Goal: Transaction & Acquisition: Purchase product/service

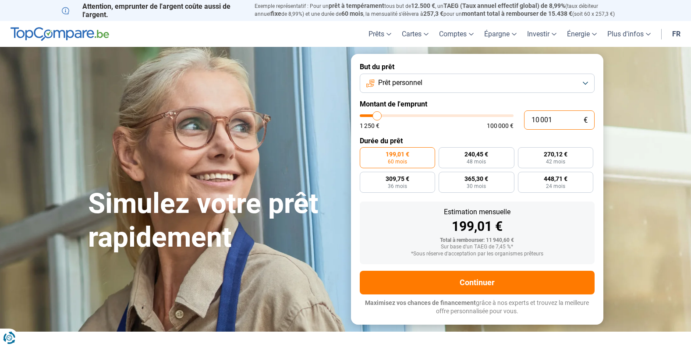
click at [558, 118] on input "10 001" at bounding box center [559, 119] width 71 height 19
click at [531, 120] on input "10 001" at bounding box center [559, 119] width 71 height 19
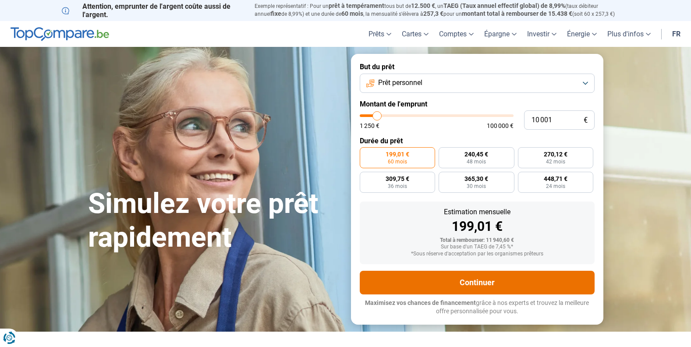
click at [480, 279] on button "Continuer" at bounding box center [477, 283] width 235 height 24
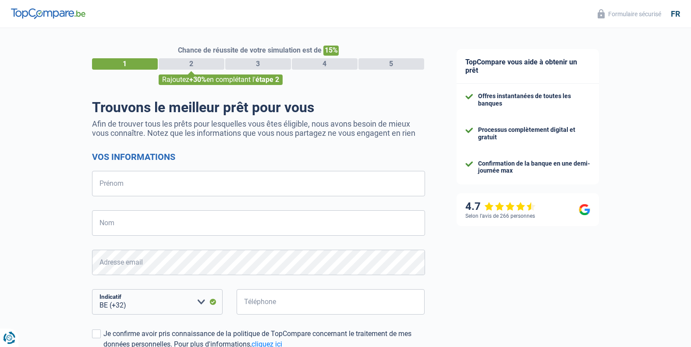
select select "32"
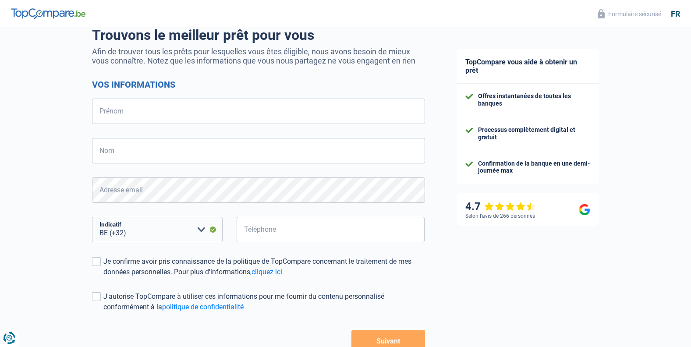
scroll to position [88, 0]
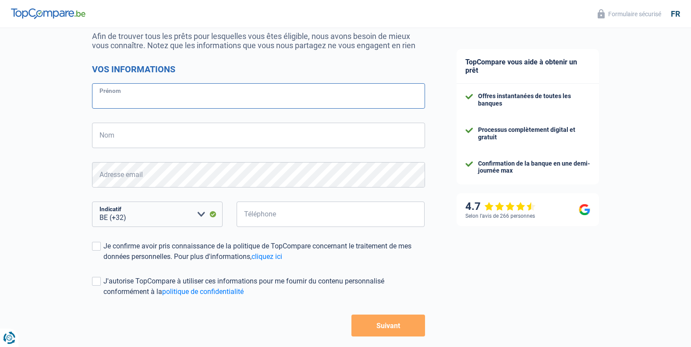
click at [128, 96] on input "Prénom" at bounding box center [258, 95] width 333 height 25
type input "manuel"
type input "nunez-reyes"
type input "069213126"
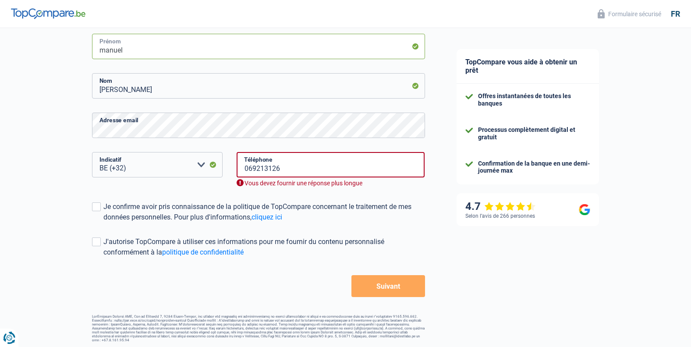
scroll to position [139, 0]
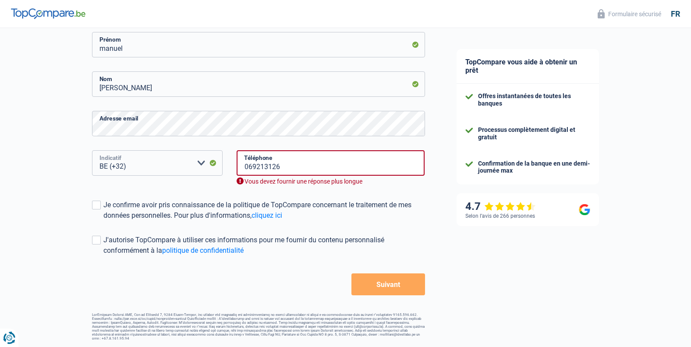
click at [185, 163] on select "BE (+32) LU (+352) Veuillez sélectionner une option" at bounding box center [157, 162] width 131 height 25
click at [185, 160] on select "BE (+32) LU (+352) Veuillez sélectionner une option" at bounding box center [157, 162] width 131 height 25
click at [123, 166] on select "BE (+32) LU (+352) Veuillez sélectionner une option" at bounding box center [157, 162] width 131 height 25
click at [283, 183] on div "Vous devez fournir une réponse plus longue" at bounding box center [331, 182] width 188 height 8
click at [103, 167] on select "BE (+32) LU (+352) Veuillez sélectionner une option" at bounding box center [157, 162] width 131 height 25
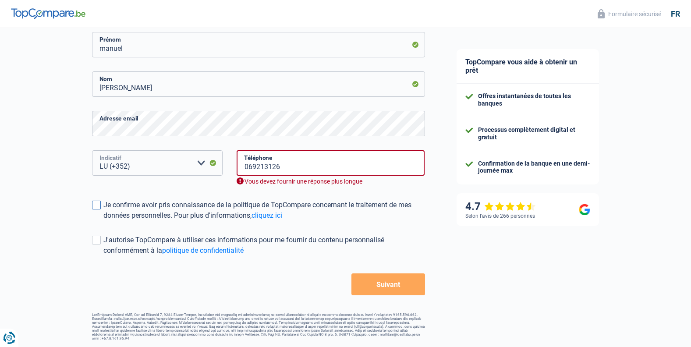
click at [92, 161] on select "BE (+32) LU (+352) Veuillez sélectionner une option" at bounding box center [157, 162] width 131 height 25
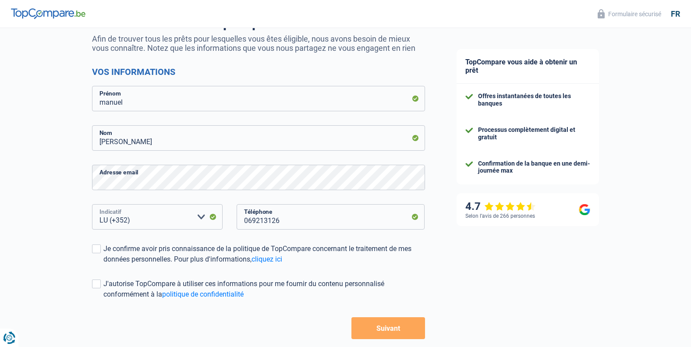
scroll to position [129, 0]
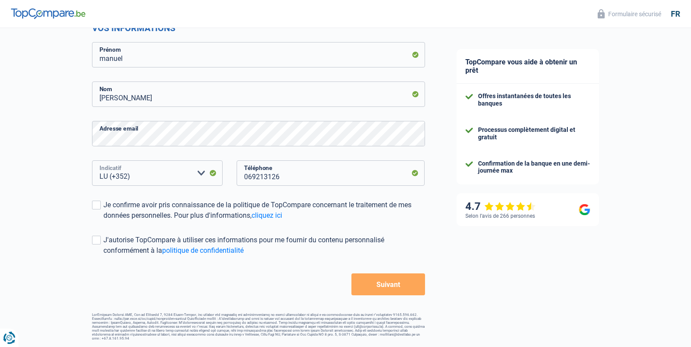
click at [200, 174] on select "BE (+32) LU (+352) Veuillez sélectionner une option" at bounding box center [157, 172] width 131 height 25
select select "32"
click at [92, 161] on select "BE (+32) LU (+352) Veuillez sélectionner une option" at bounding box center [157, 172] width 131 height 25
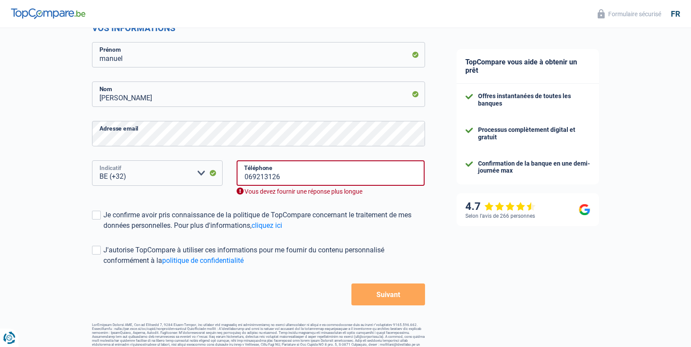
click at [216, 172] on select "BE (+32) LU (+352) Veuillez sélectionner une option" at bounding box center [157, 172] width 131 height 25
click at [272, 225] on link "cliquez ici" at bounding box center [267, 225] width 31 height 8
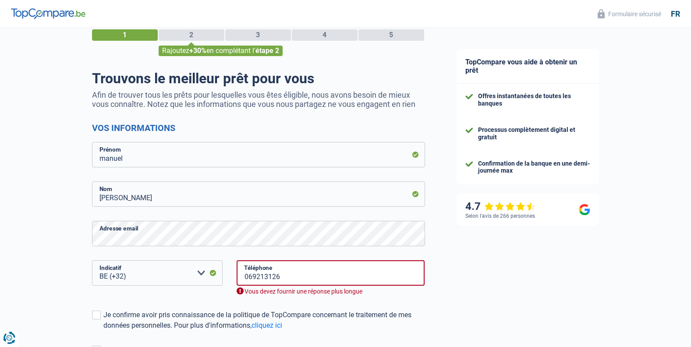
scroll to position [0, 0]
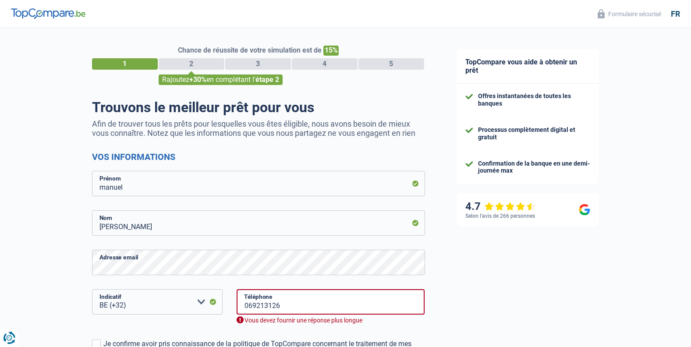
click at [197, 61] on div "2" at bounding box center [192, 63] width 66 height 11
click at [197, 64] on div "2" at bounding box center [192, 63] width 66 height 11
click at [193, 79] on span "+30%" at bounding box center [197, 79] width 17 height 8
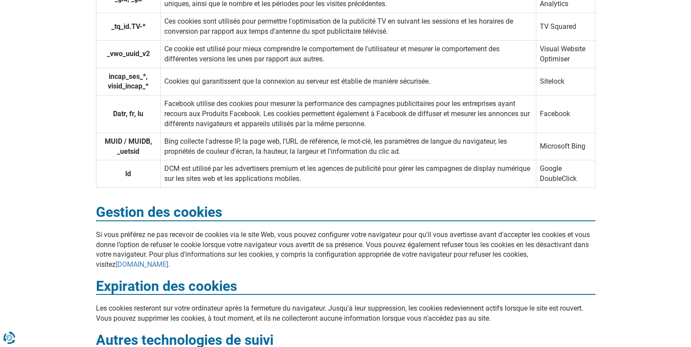
scroll to position [2937, 0]
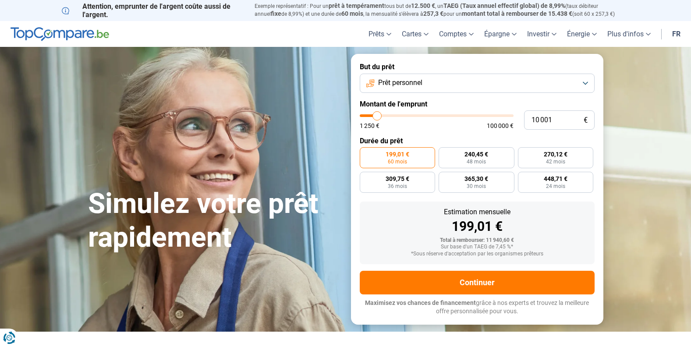
type input "28 750"
type input "28750"
click at [405, 114] on input "range" at bounding box center [437, 115] width 154 height 3
radio input "false"
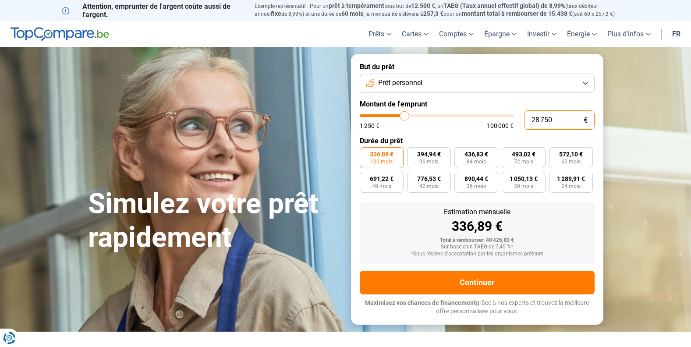
click at [553, 123] on input "28 750" at bounding box center [559, 119] width 71 height 19
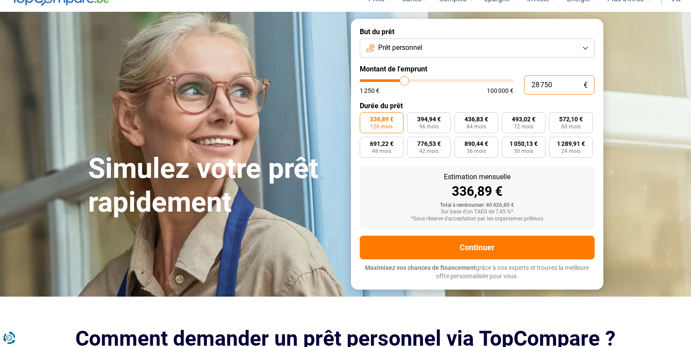
scroll to position [44, 0]
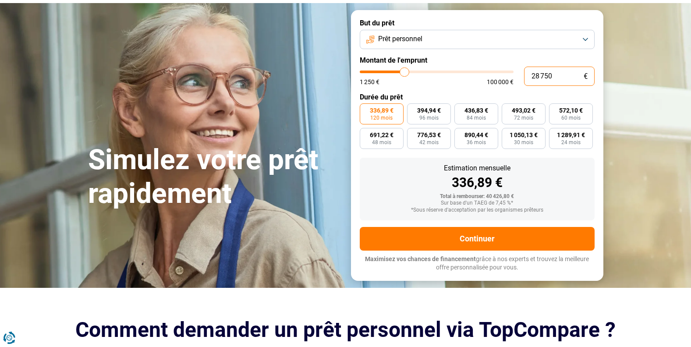
click at [552, 81] on input "28 750" at bounding box center [559, 76] width 71 height 19
type input "37 500"
type input "37500"
type input "37 000"
type input "37000"
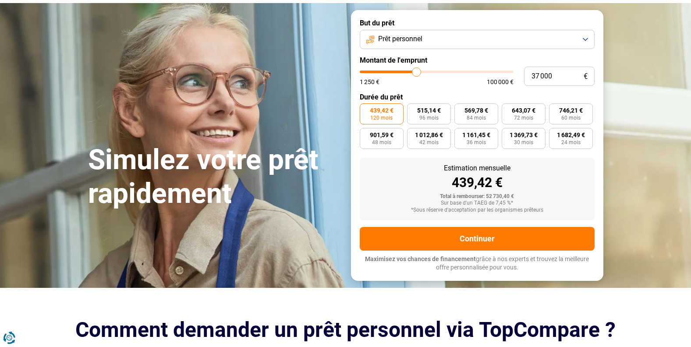
type input "36 750"
type input "36500"
click at [416, 72] on input "range" at bounding box center [437, 72] width 154 height 3
type input "30 500"
type input "30500"
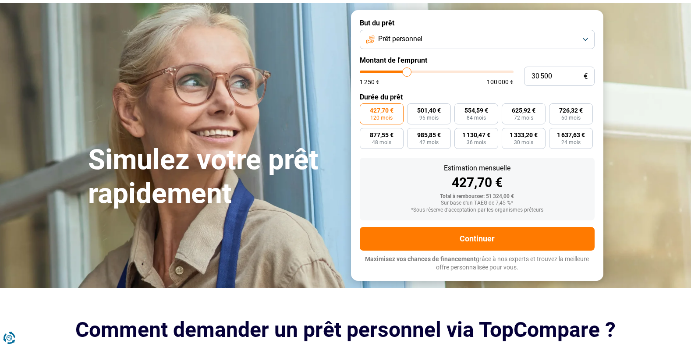
click at [407, 72] on input "range" at bounding box center [437, 72] width 154 height 3
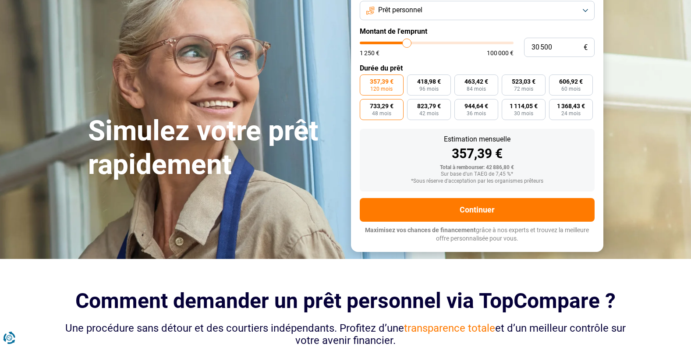
scroll to position [88, 0]
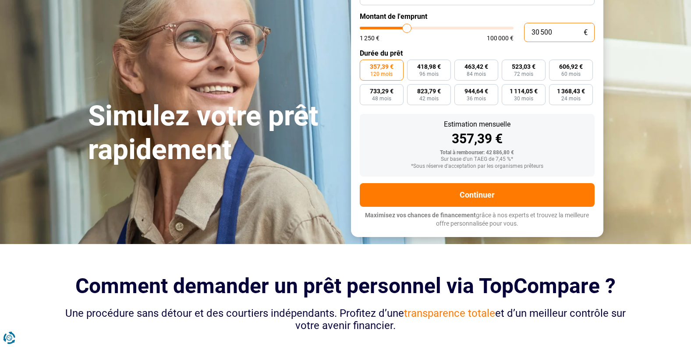
click at [552, 32] on input "30 500" at bounding box center [559, 32] width 71 height 19
type input "34 250"
type input "34250"
click at [412, 27] on input "range" at bounding box center [437, 28] width 154 height 3
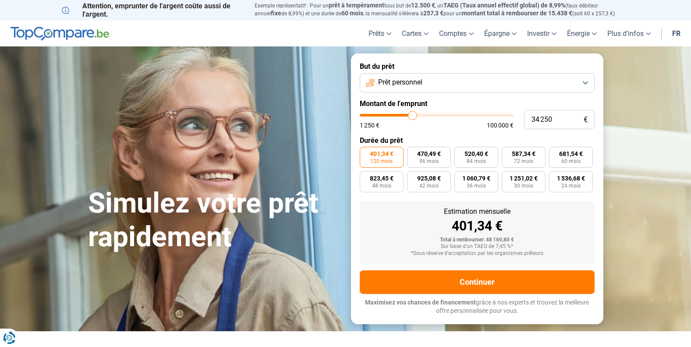
scroll to position [0, 0]
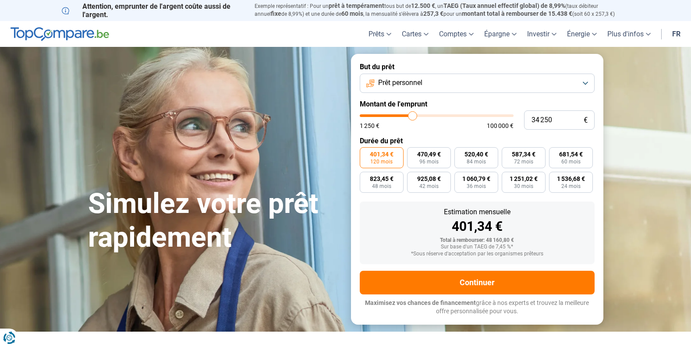
drag, startPoint x: 430, startPoint y: 103, endPoint x: 430, endPoint y: 107, distance: 4.8
click at [430, 104] on label "Montant de l'emprunt" at bounding box center [477, 104] width 235 height 8
click at [409, 115] on input "range" at bounding box center [437, 115] width 154 height 3
type input "29 000"
type input "29000"
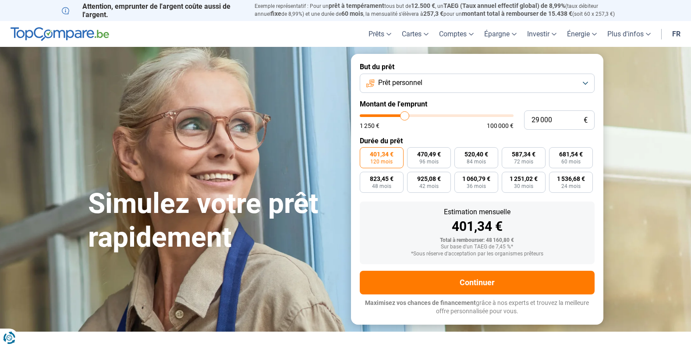
click at [405, 117] on input "range" at bounding box center [437, 115] width 154 height 3
type input "33 500"
type input "33500"
click at [412, 116] on input "range" at bounding box center [437, 115] width 154 height 3
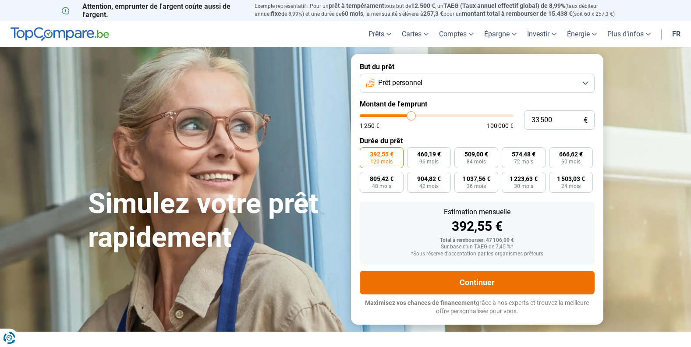
click at [478, 279] on button "Continuer" at bounding box center [477, 283] width 235 height 24
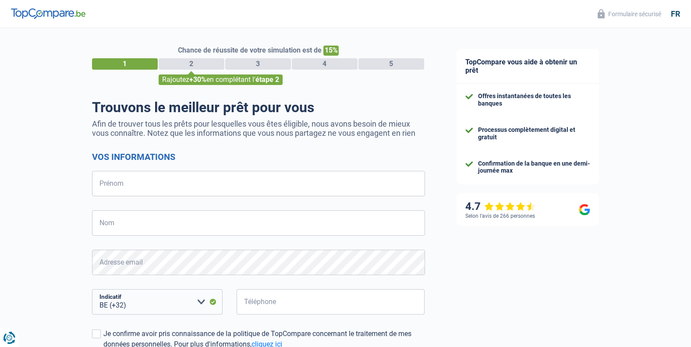
select select "32"
click at [142, 186] on input "Prénom" at bounding box center [258, 183] width 333 height 25
type input "manuel"
type input "[PERSON_NAME]"
type input "069213126"
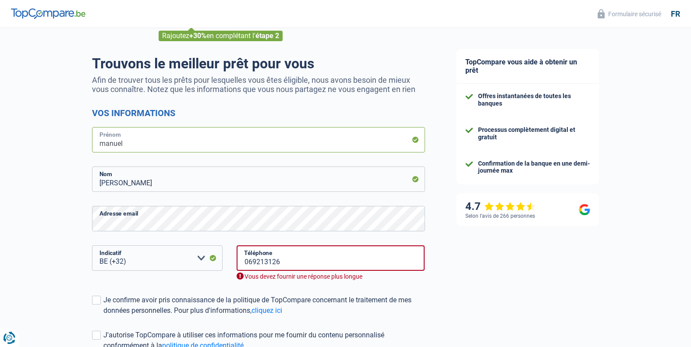
scroll to position [88, 0]
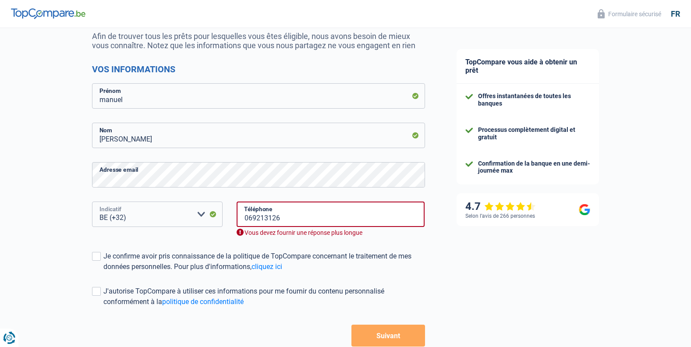
click at [213, 215] on select "BE (+32) LU (+352) Veuillez sélectionner une option" at bounding box center [157, 214] width 131 height 25
click at [92, 203] on select "BE (+32) LU (+352) Veuillez sélectionner une option" at bounding box center [157, 214] width 131 height 25
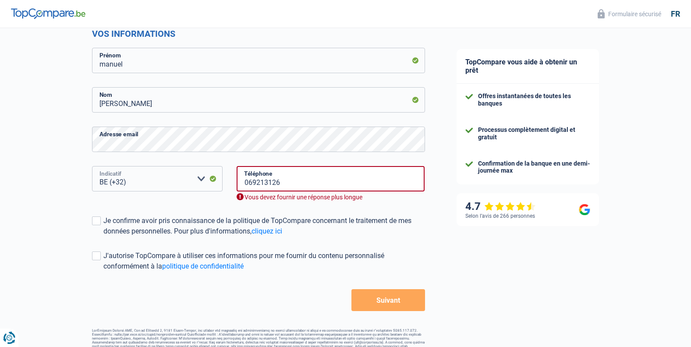
scroll to position [139, 0]
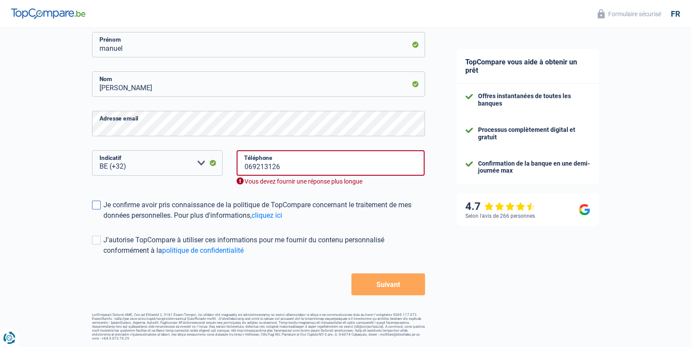
click at [97, 207] on span at bounding box center [96, 205] width 9 height 9
click at [103, 221] on input "Je confirme avoir pris connaissance de la politique de TopCompare concernant le…" at bounding box center [103, 221] width 0 height 0
click at [150, 164] on select "BE (+32) LU (+352) Veuillez sélectionner une option" at bounding box center [157, 162] width 131 height 25
click at [92, 151] on select "BE (+32) LU (+352) Veuillez sélectionner une option" at bounding box center [157, 162] width 131 height 25
click at [171, 207] on div "Je confirme avoir pris connaissance de la politique de TopCompare concernant le…" at bounding box center [264, 210] width 322 height 21
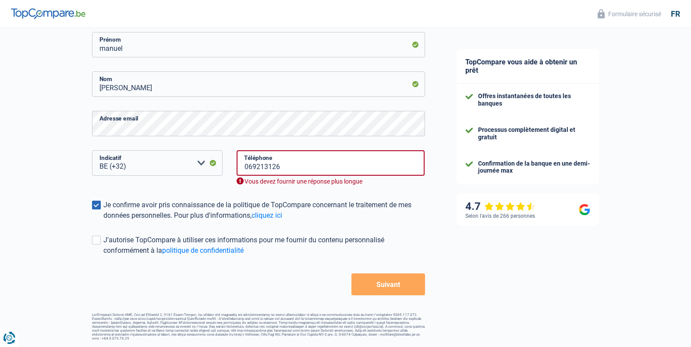
click at [103, 221] on input "Je confirme avoir pris connaissance de la politique de TopCompare concernant le…" at bounding box center [103, 221] width 0 height 0
click at [274, 172] on input "069213126" at bounding box center [331, 162] width 188 height 25
click at [137, 156] on select "BE (+32) LU (+352) Veuillez sélectionner une option" at bounding box center [157, 162] width 131 height 25
click at [274, 217] on link "cliquez ici" at bounding box center [267, 215] width 31 height 8
click at [220, 251] on link "politique de confidentialité" at bounding box center [203, 250] width 82 height 8
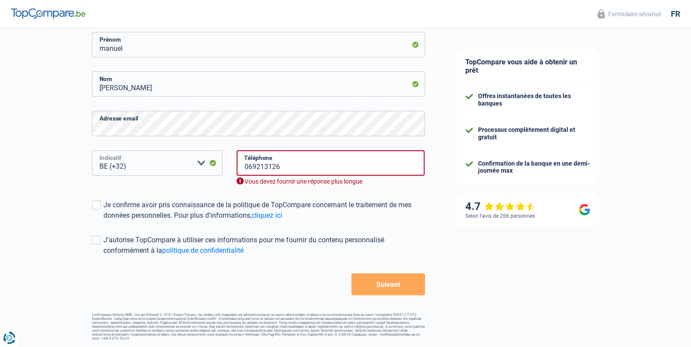
click at [120, 167] on select "BE (+32) LU (+352) Veuillez sélectionner une option" at bounding box center [157, 162] width 131 height 25
click at [127, 163] on select "BE (+32) LU (+352) Veuillez sélectionner une option" at bounding box center [157, 162] width 131 height 25
click at [214, 163] on select "BE (+32) LU (+352) Veuillez sélectionner une option" at bounding box center [157, 162] width 131 height 25
click at [181, 164] on select "BE (+32) LU (+352) Veuillez sélectionner une option" at bounding box center [157, 162] width 131 height 25
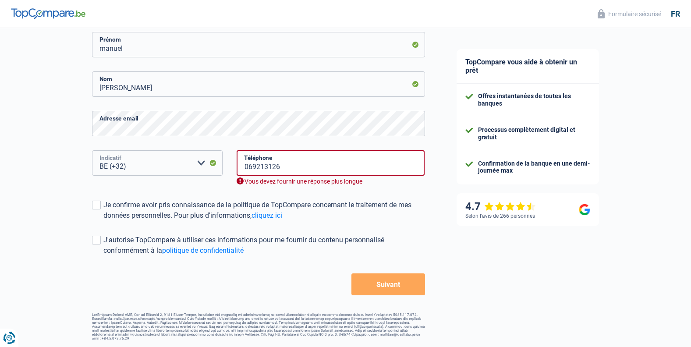
click at [92, 151] on select "BE (+32) LU (+352) Veuillez sélectionner une option" at bounding box center [157, 162] width 131 height 25
click at [266, 169] on input "069213126" at bounding box center [331, 162] width 188 height 25
click at [212, 162] on select "BE (+32) LU (+352) Veuillez sélectionner une option" at bounding box center [157, 162] width 131 height 25
click at [241, 181] on div "Vous devez fournir une réponse plus longue" at bounding box center [331, 182] width 188 height 8
click at [388, 287] on button "Suivant" at bounding box center [388, 285] width 73 height 22
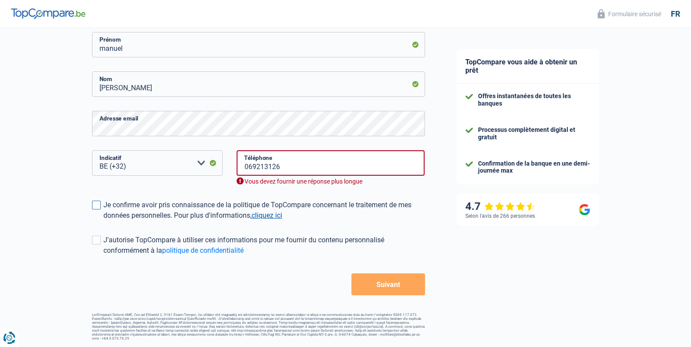
click at [269, 216] on link "cliquez ici" at bounding box center [267, 215] width 31 height 8
click at [161, 162] on select "BE (+32) LU (+352) Veuillez sélectionner une option" at bounding box center [157, 162] width 131 height 25
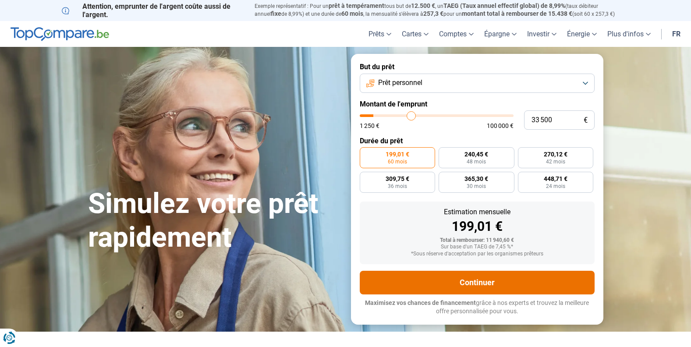
click at [474, 280] on button "Continuer" at bounding box center [477, 283] width 235 height 24
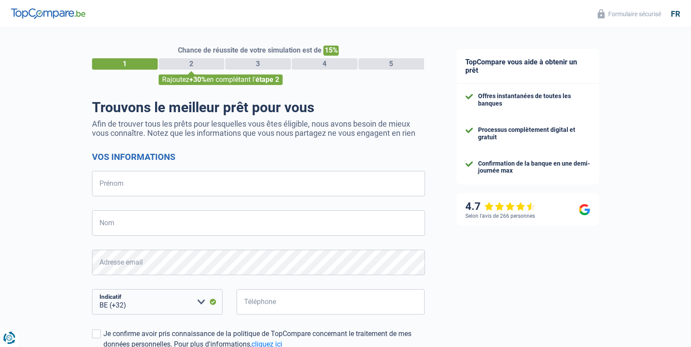
select select "32"
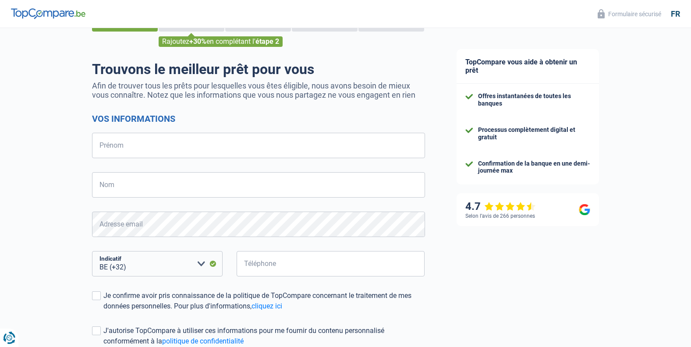
scroll to position [88, 0]
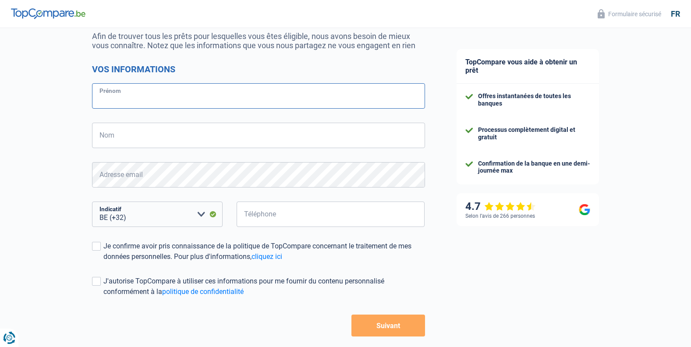
click at [161, 97] on input "Prénom" at bounding box center [258, 95] width 333 height 25
type input "manuel"
type input "[PERSON_NAME]"
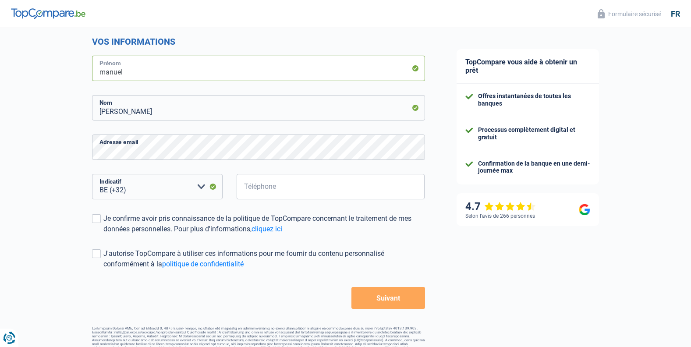
scroll to position [129, 0]
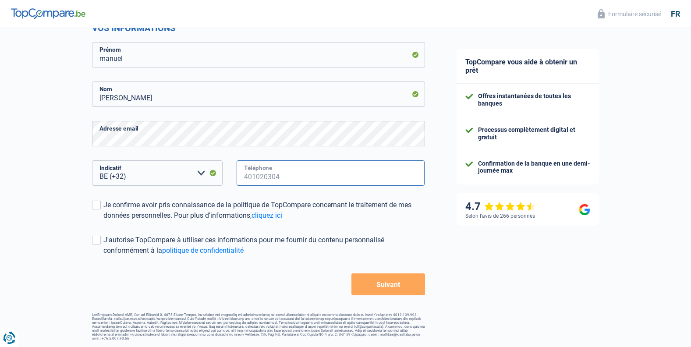
click at [276, 173] on input "Téléphone" at bounding box center [331, 172] width 188 height 25
type input "069213126"
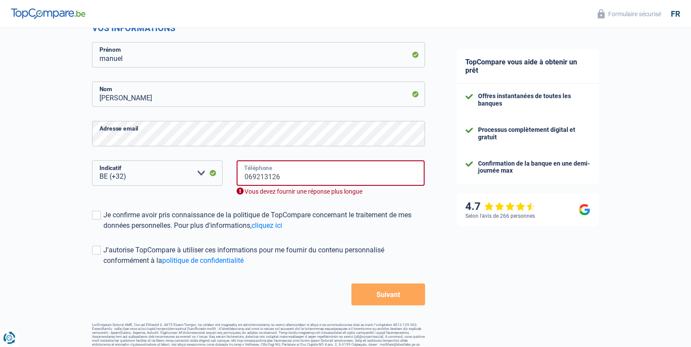
click at [299, 178] on input "069213126" at bounding box center [331, 172] width 188 height 25
click at [271, 227] on link "cliquez ici" at bounding box center [267, 225] width 31 height 8
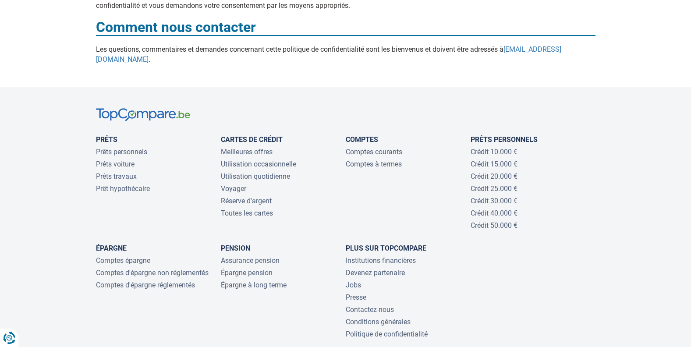
scroll to position [3594, 0]
click at [135, 156] on link "Prêts personnels" at bounding box center [121, 151] width 51 height 8
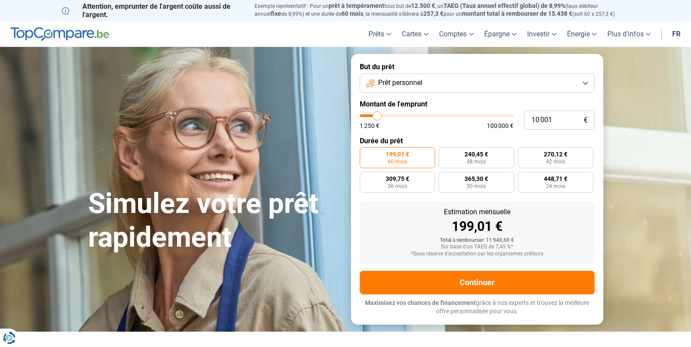
type input "20 250"
type input "20250"
click at [392, 117] on input "range" at bounding box center [437, 115] width 154 height 3
radio input "false"
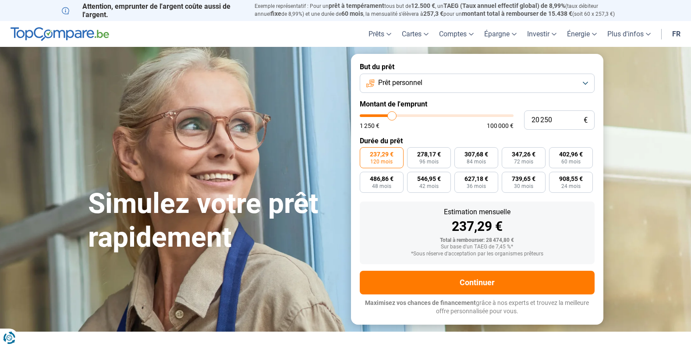
type input "30 000"
type input "30000"
click at [406, 117] on input "range" at bounding box center [437, 115] width 154 height 3
type input "35 250"
type input "35250"
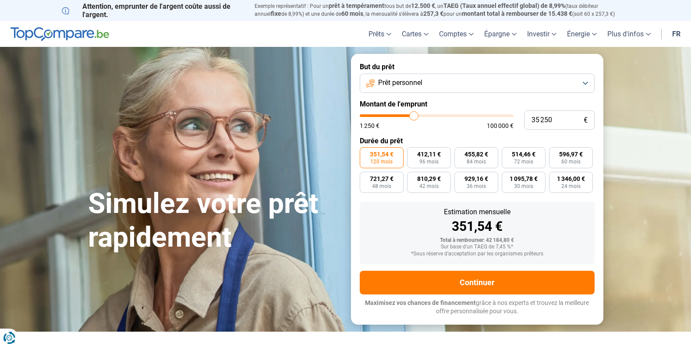
click at [414, 116] on input "range" at bounding box center [437, 115] width 154 height 3
type input "30 750"
type input "30750"
click at [408, 115] on input "range" at bounding box center [437, 115] width 154 height 3
type input "36 000"
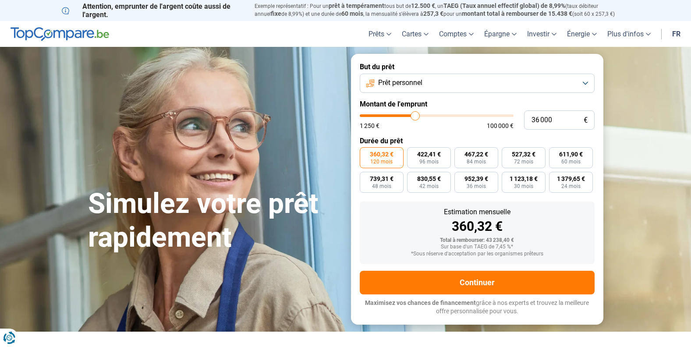
type input "36000"
click at [415, 117] on input "range" at bounding box center [437, 115] width 154 height 3
type input "31 750"
type input "31750"
click at [409, 116] on input "range" at bounding box center [437, 115] width 154 height 3
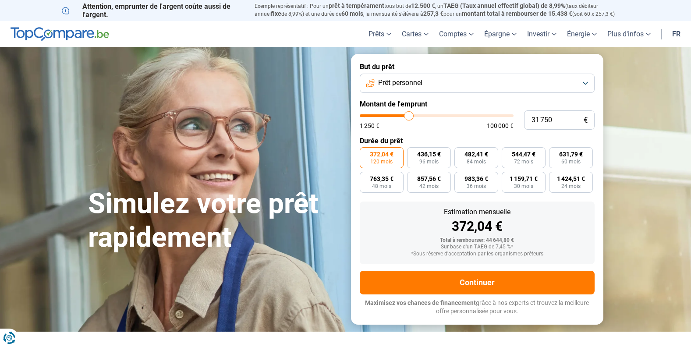
type input "37 250"
type input "37250"
click at [417, 115] on input "range" at bounding box center [437, 115] width 154 height 3
click at [414, 115] on input "range" at bounding box center [437, 115] width 154 height 3
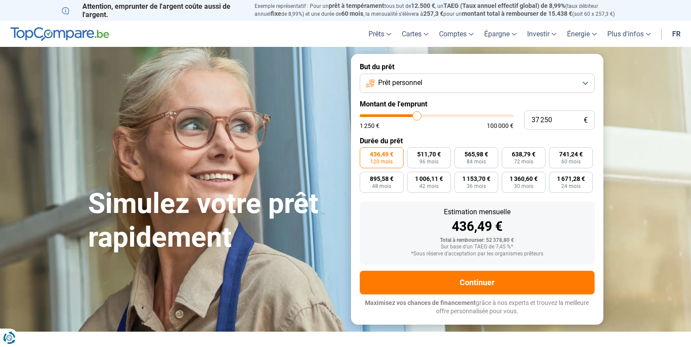
type input "33 500"
type input "33500"
click at [412, 116] on input "range" at bounding box center [437, 115] width 154 height 3
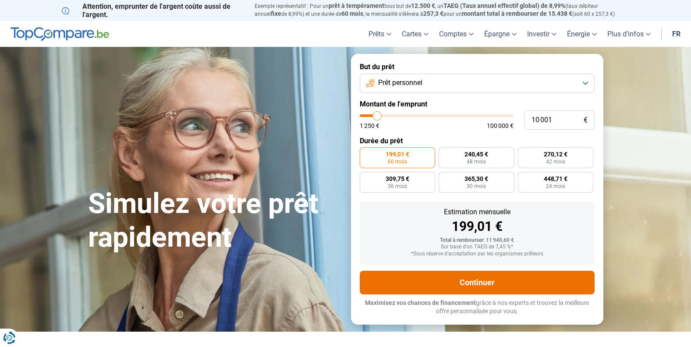
click at [484, 281] on button "Continuer" at bounding box center [477, 283] width 235 height 24
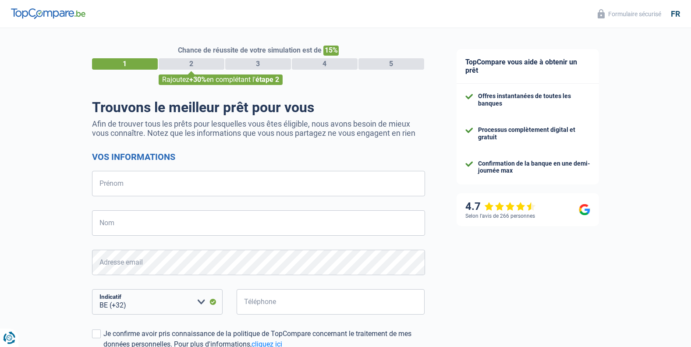
select select "32"
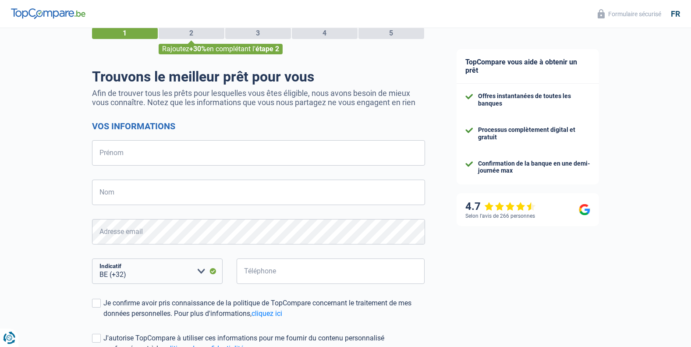
scroll to position [44, 0]
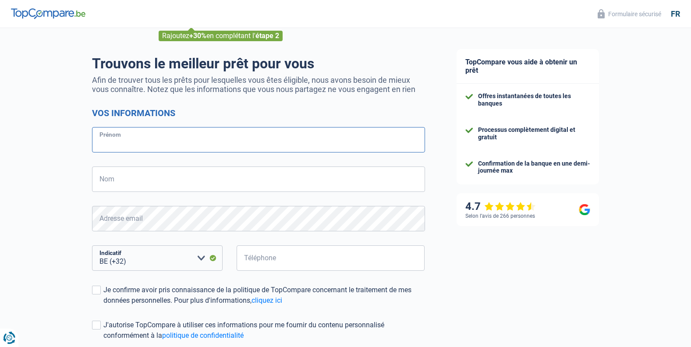
click at [163, 137] on input "Prénom" at bounding box center [258, 139] width 333 height 25
type input "manuel"
type input "[PERSON_NAME]"
type input "069213126"
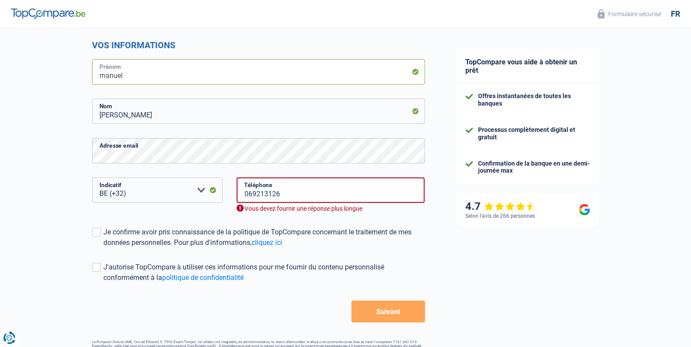
scroll to position [132, 0]
